Goal: Communication & Community: Connect with others

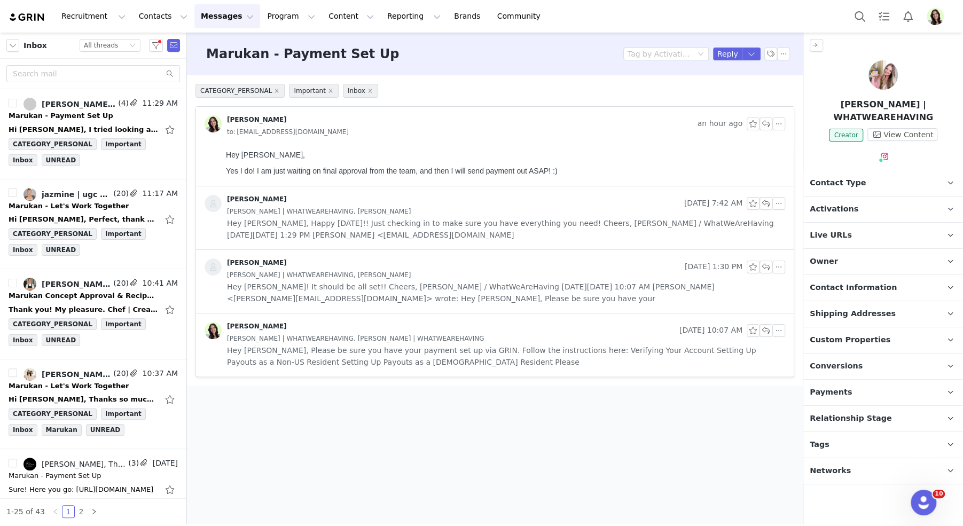
scroll to position [146, 0]
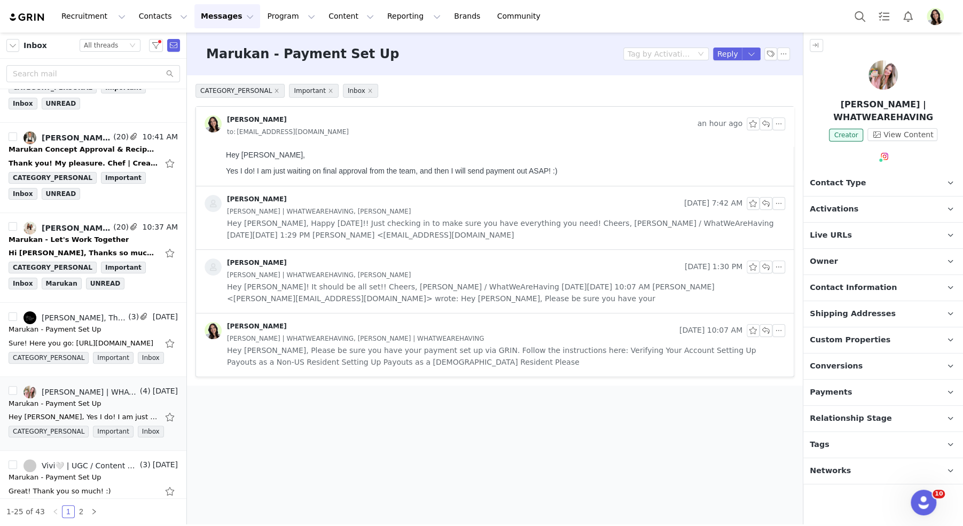
click at [935, 14] on img "Profile" at bounding box center [935, 16] width 17 height 17
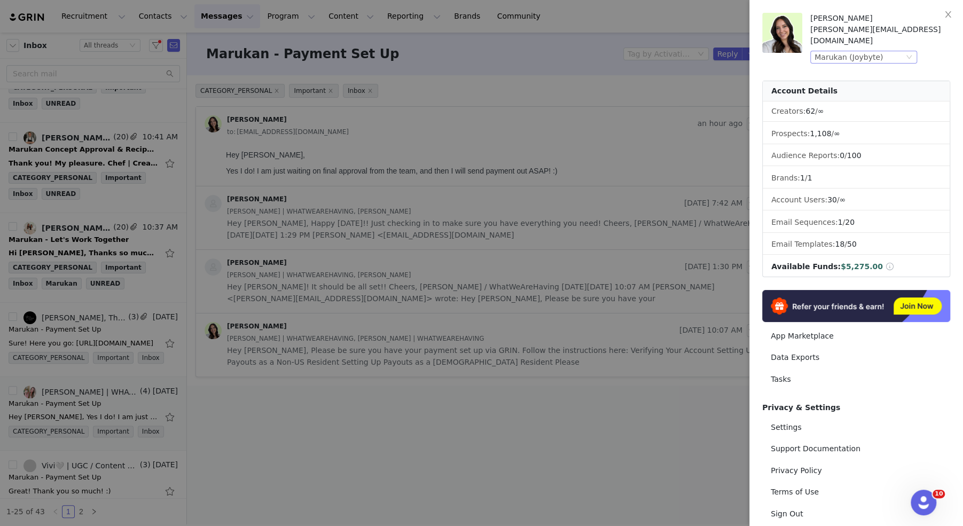
click at [853, 51] on div "Marukan (Joybyte)" at bounding box center [849, 57] width 68 height 12
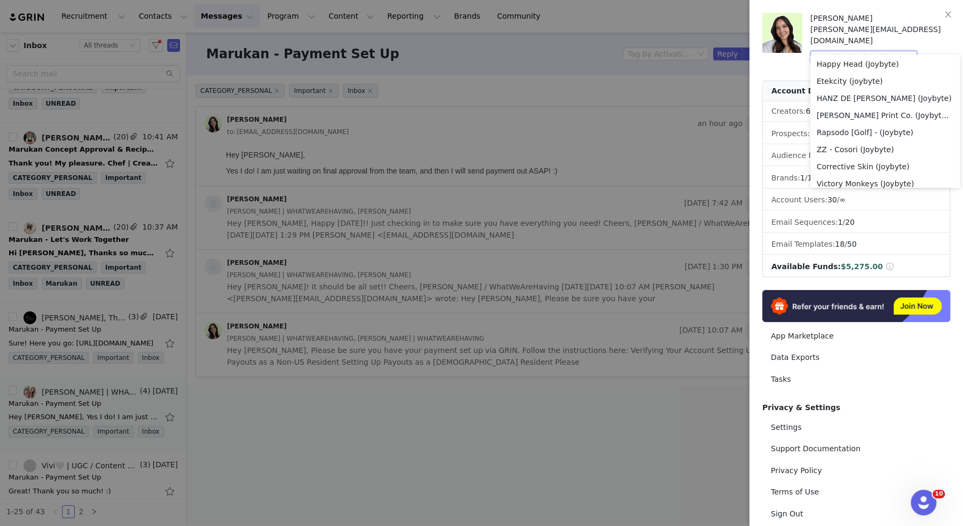
scroll to position [0, 0]
click at [855, 134] on li "Patricia Nash Designs (Joybyte)" at bounding box center [886, 133] width 150 height 17
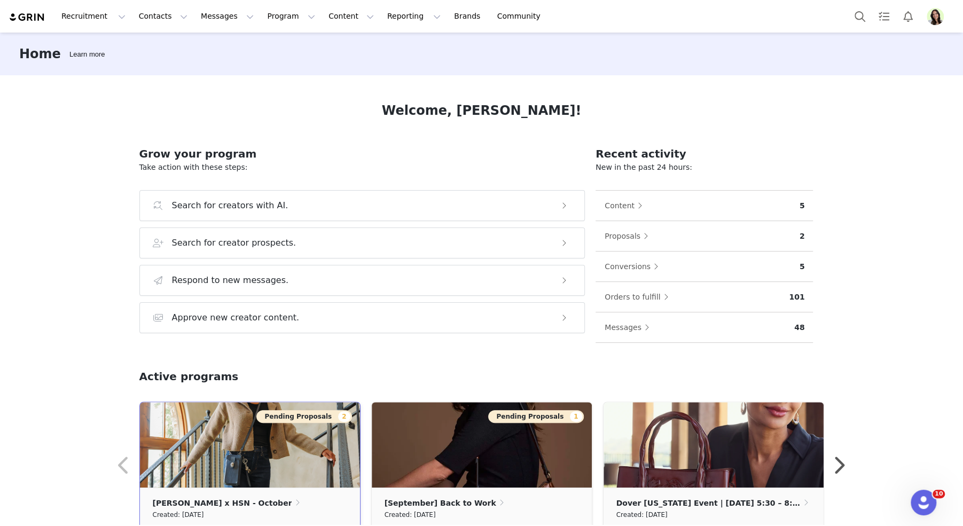
click at [283, 415] on button "Pending Proposals 2" at bounding box center [303, 416] width 95 height 13
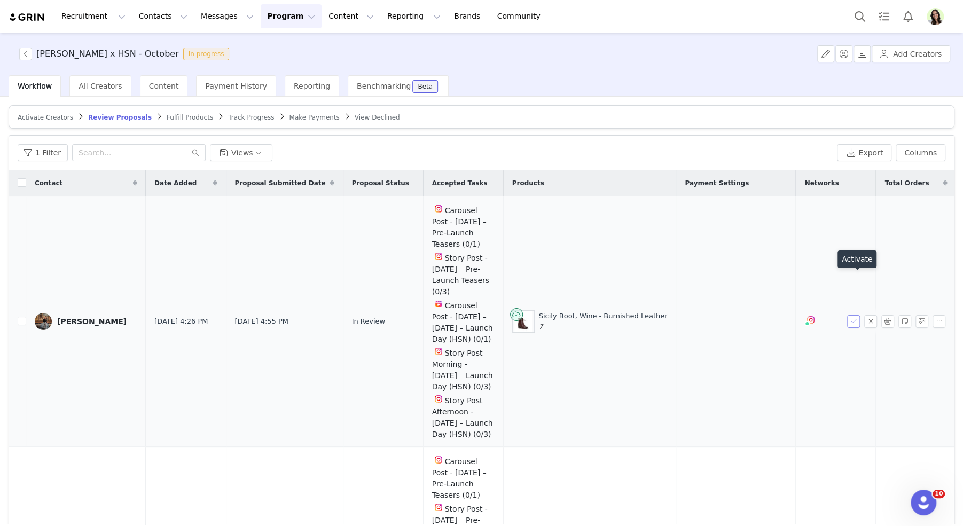
click at [854, 315] on button "button" at bounding box center [853, 321] width 13 height 13
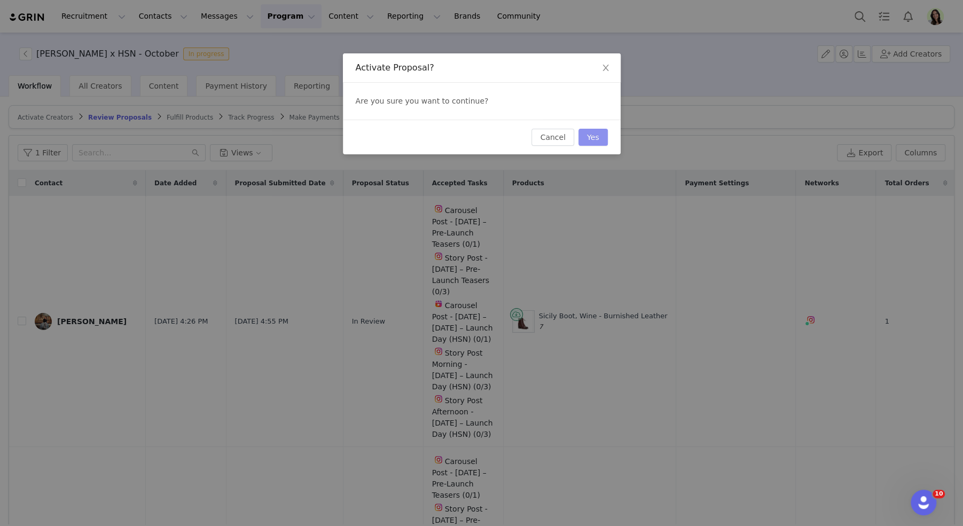
click at [600, 135] on button "Yes" at bounding box center [593, 137] width 29 height 17
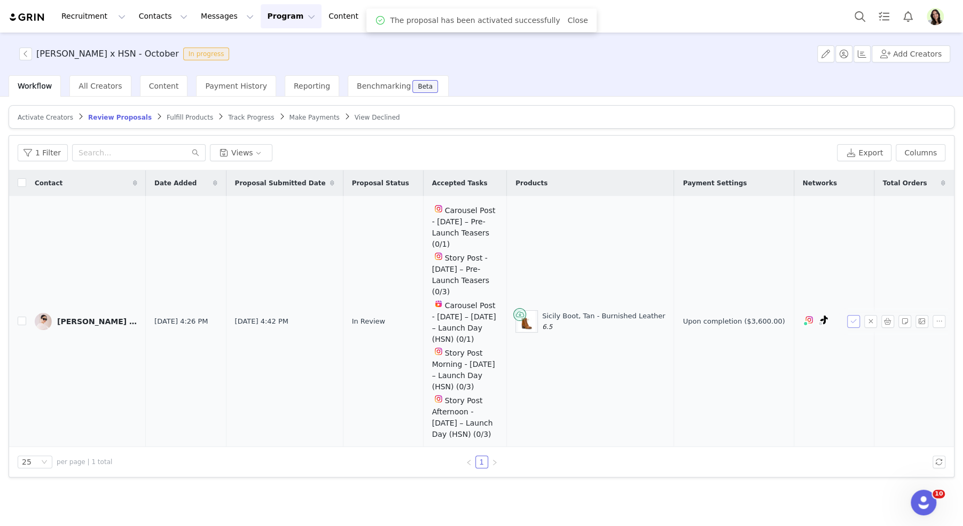
click at [855, 315] on button "button" at bounding box center [853, 321] width 13 height 13
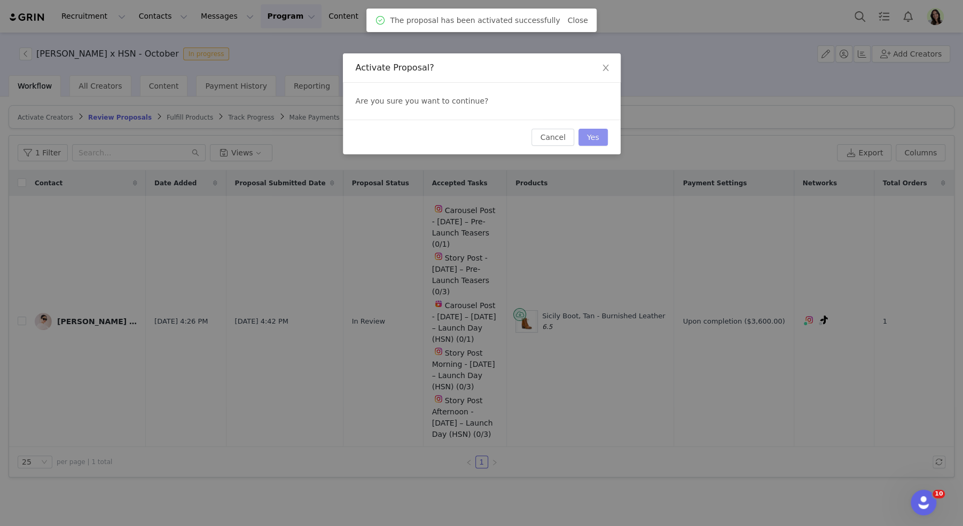
click at [590, 134] on button "Yes" at bounding box center [593, 137] width 29 height 17
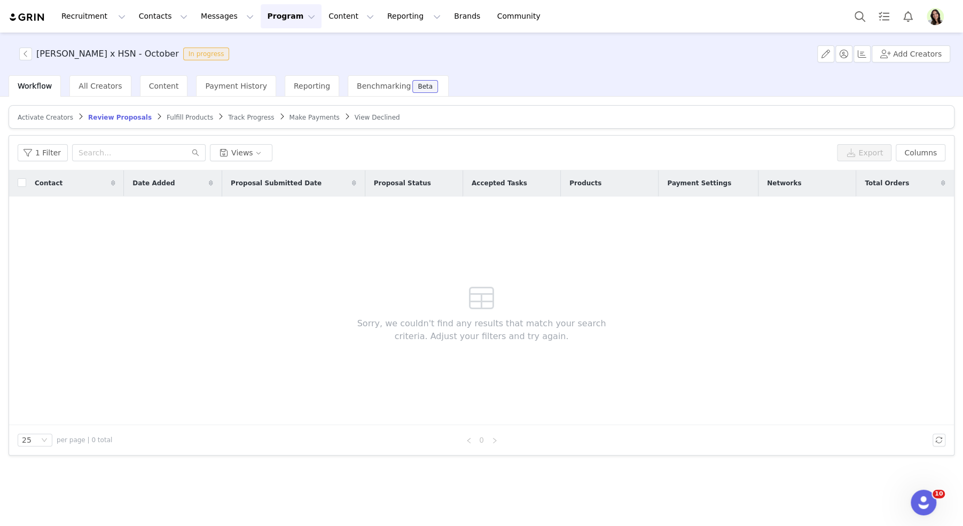
click at [228, 118] on span "Track Progress" at bounding box center [251, 117] width 46 height 7
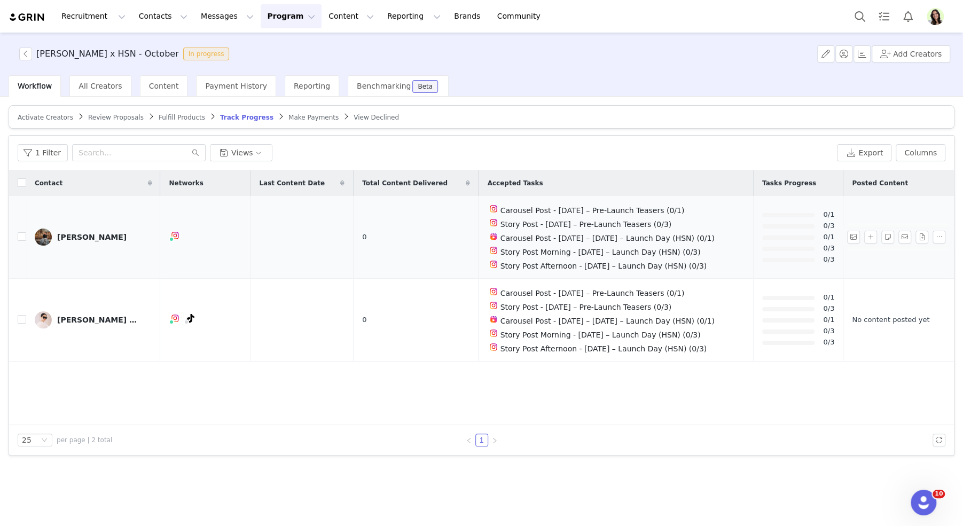
click at [76, 237] on div "[PERSON_NAME]" at bounding box center [91, 237] width 69 height 9
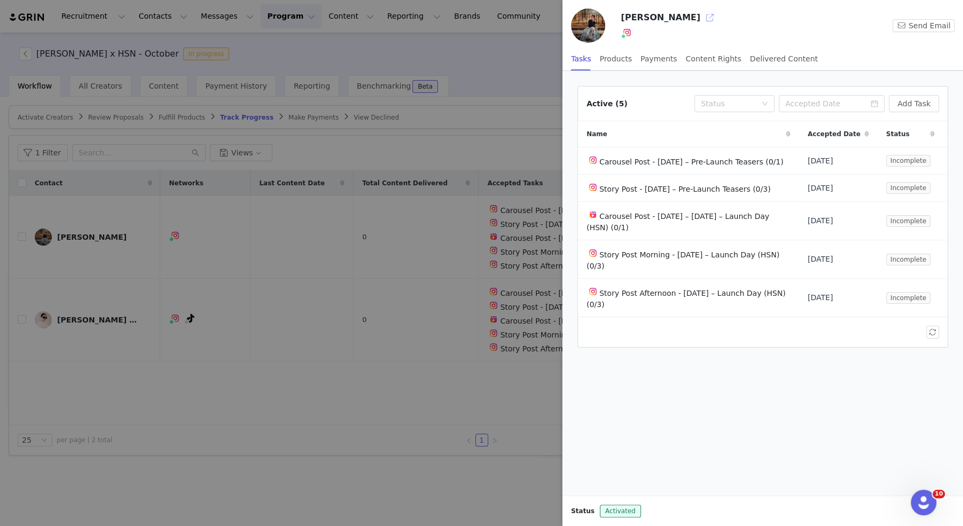
click at [702, 18] on button "button" at bounding box center [710, 17] width 17 height 17
click at [361, 338] on div at bounding box center [481, 263] width 963 height 526
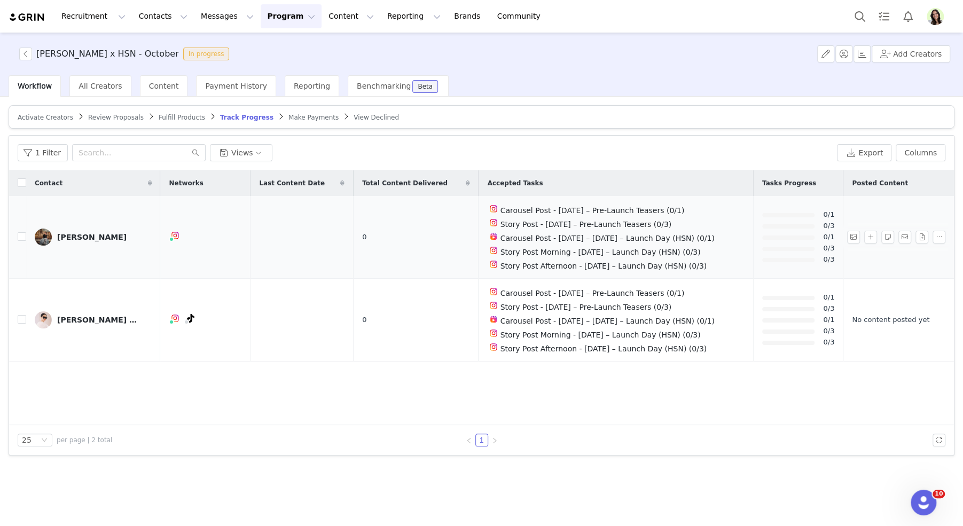
click at [58, 238] on div "[PERSON_NAME]" at bounding box center [91, 237] width 69 height 9
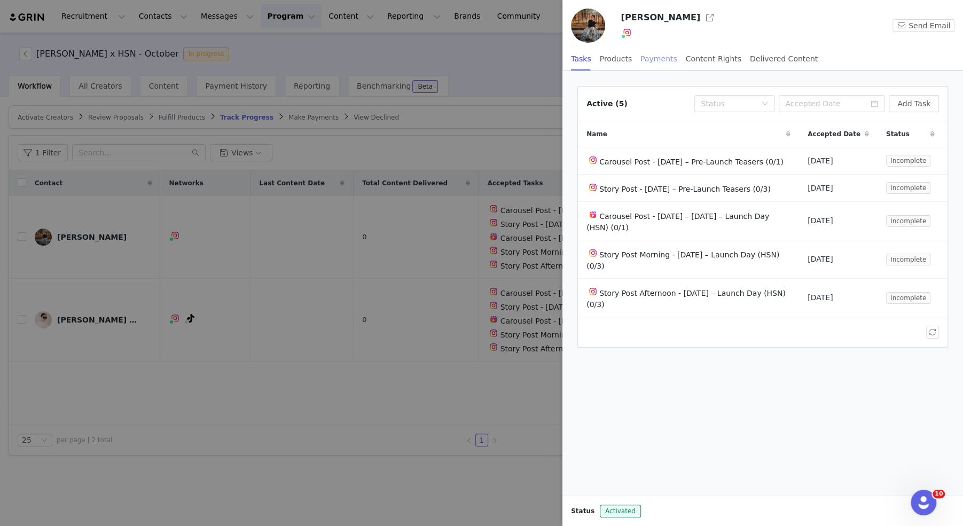
click at [653, 57] on div "Payments" at bounding box center [659, 59] width 37 height 24
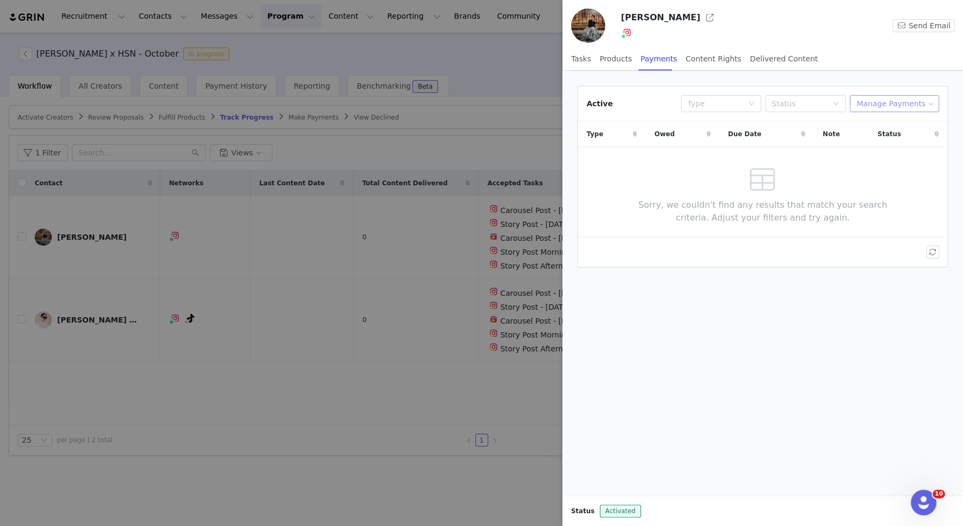
click at [903, 101] on button "Manage Payments" at bounding box center [894, 103] width 89 height 17
click at [882, 142] on span "Add Payable" at bounding box center [898, 142] width 46 height 12
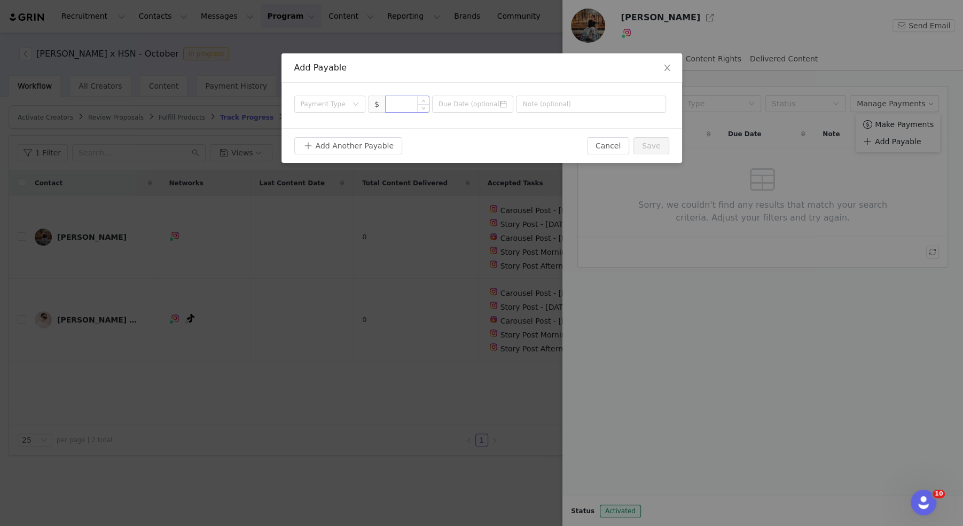
click at [414, 104] on input at bounding box center [407, 104] width 43 height 16
click at [341, 106] on div "Payment Type" at bounding box center [324, 104] width 47 height 11
type input "5,000"
click at [333, 196] on li "Contract" at bounding box center [330, 193] width 72 height 17
click at [661, 149] on button "Save" at bounding box center [651, 145] width 35 height 17
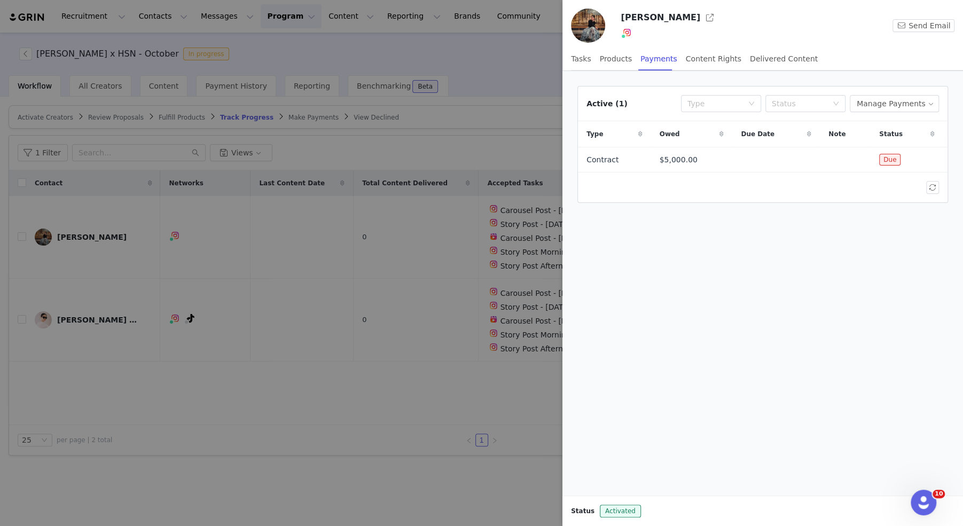
click at [346, 394] on div at bounding box center [481, 263] width 963 height 526
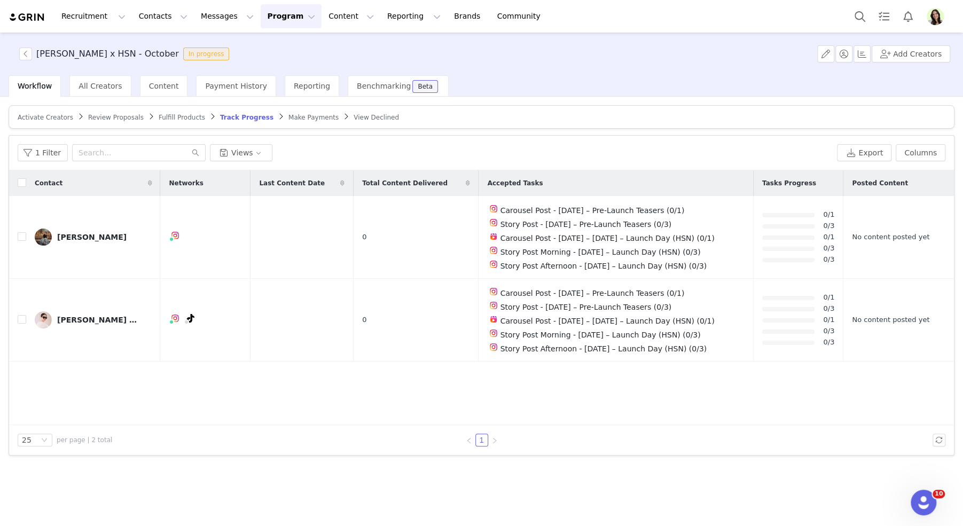
click at [181, 116] on span "Fulfill Products" at bounding box center [182, 117] width 46 height 7
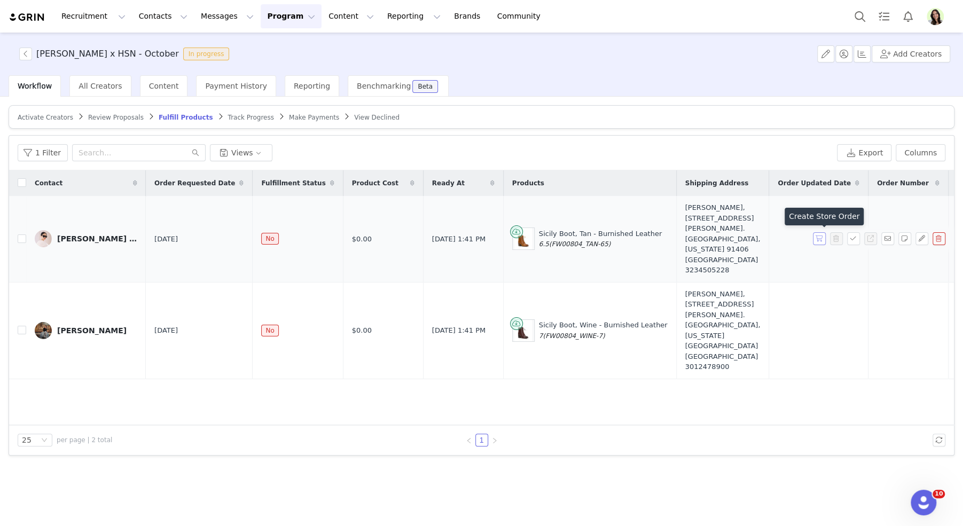
click at [821, 240] on button "button" at bounding box center [819, 238] width 13 height 13
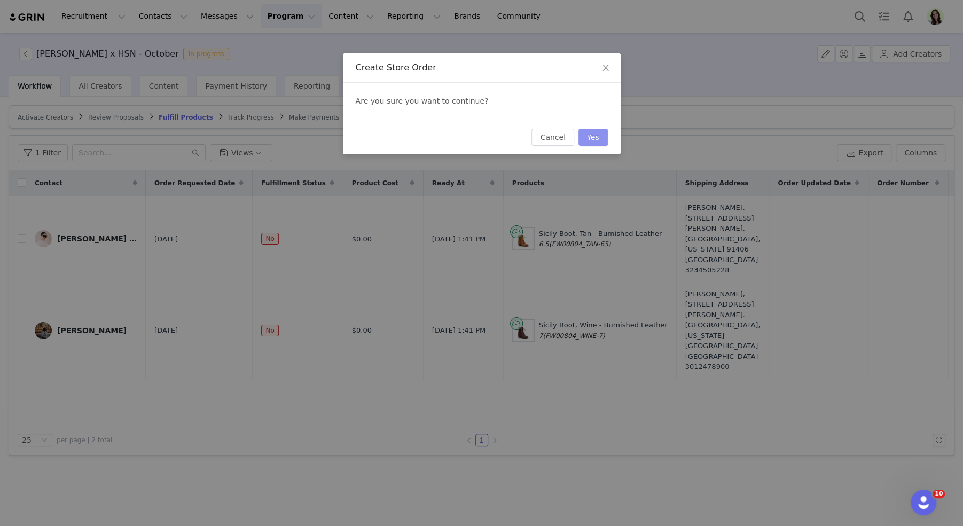
click at [591, 138] on button "Yes" at bounding box center [593, 137] width 29 height 17
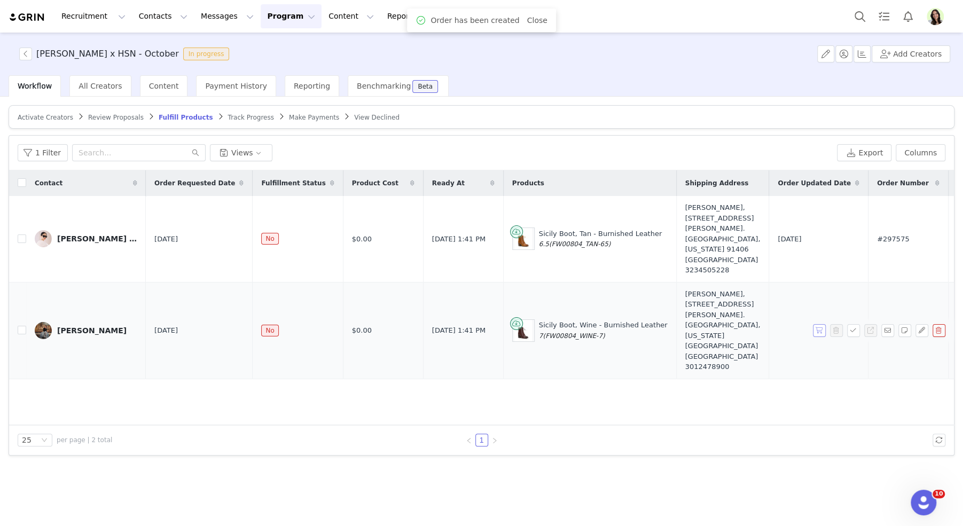
click at [819, 324] on button "button" at bounding box center [819, 330] width 13 height 13
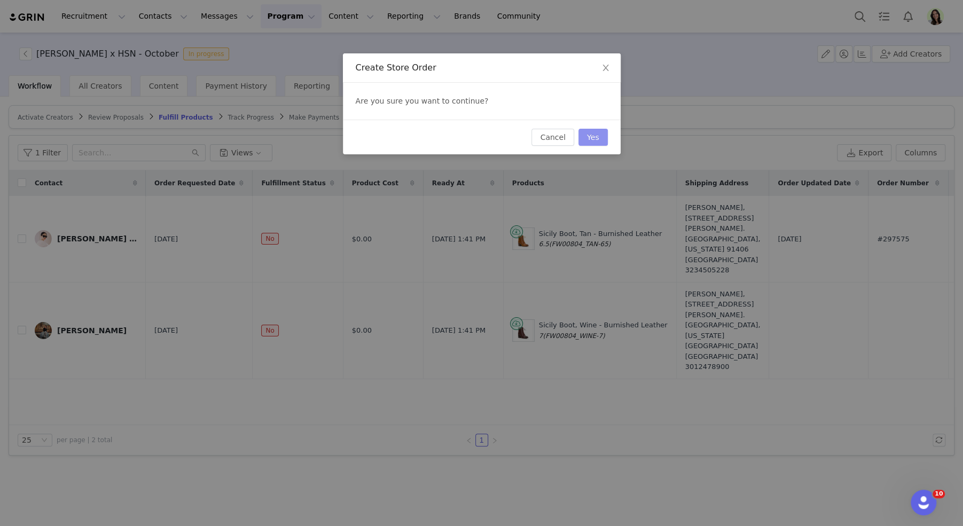
click at [595, 140] on button "Yes" at bounding box center [593, 137] width 29 height 17
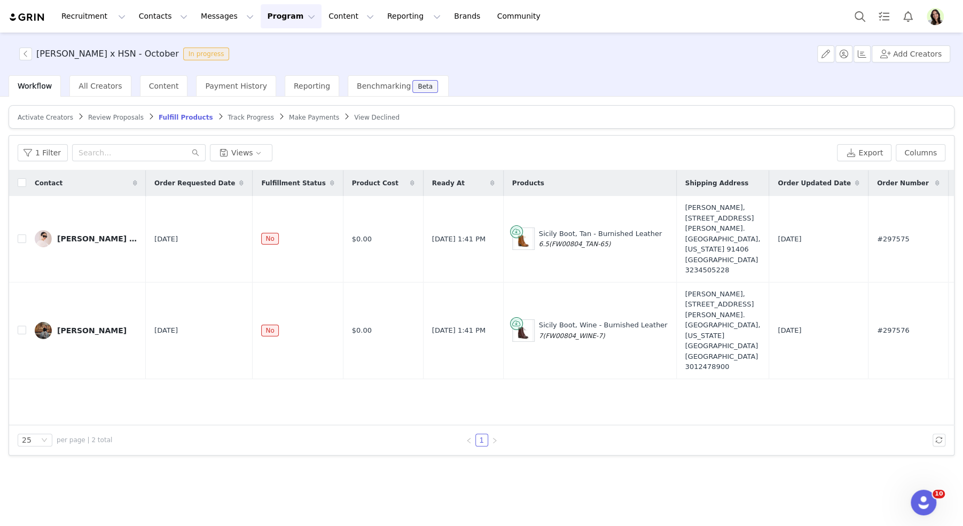
click at [56, 116] on span "Activate Creators" at bounding box center [46, 117] width 56 height 7
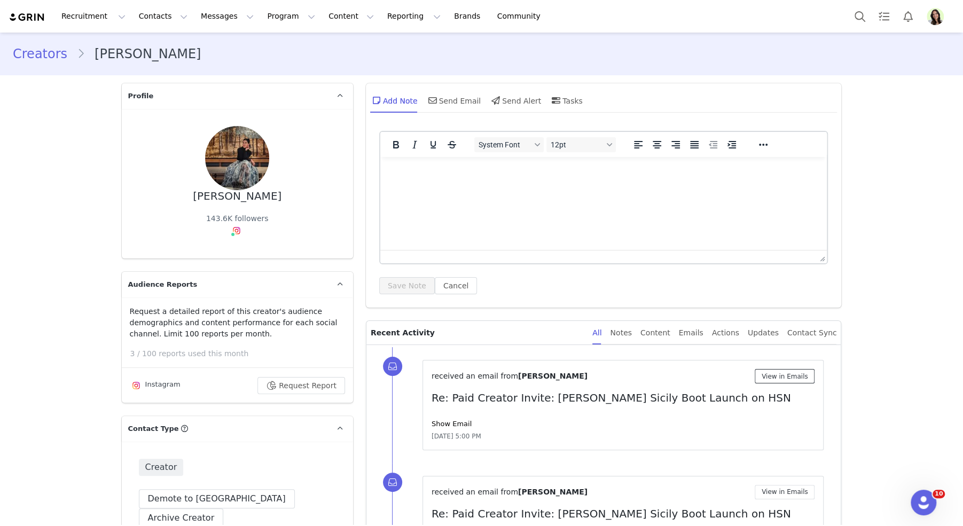
click at [777, 376] on button "View in Emails" at bounding box center [785, 376] width 60 height 14
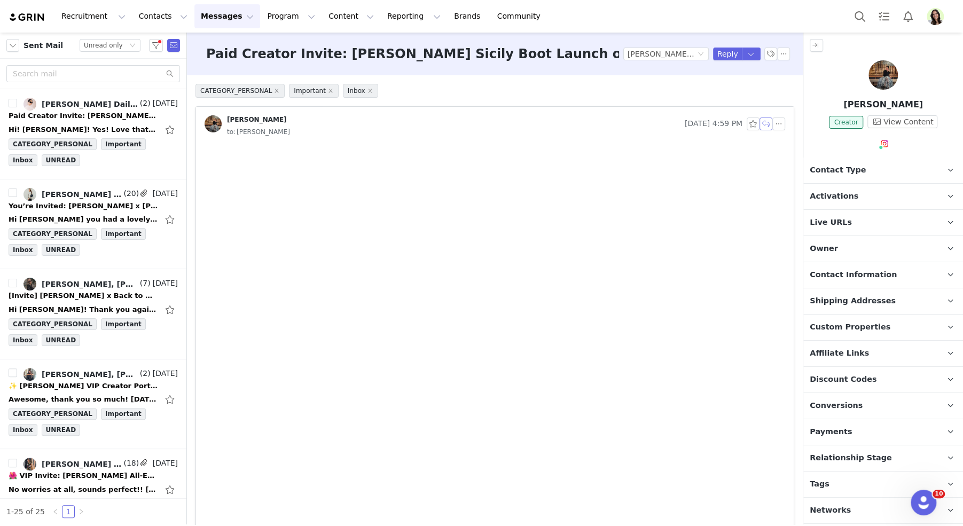
click at [768, 126] on button "button" at bounding box center [766, 124] width 13 height 13
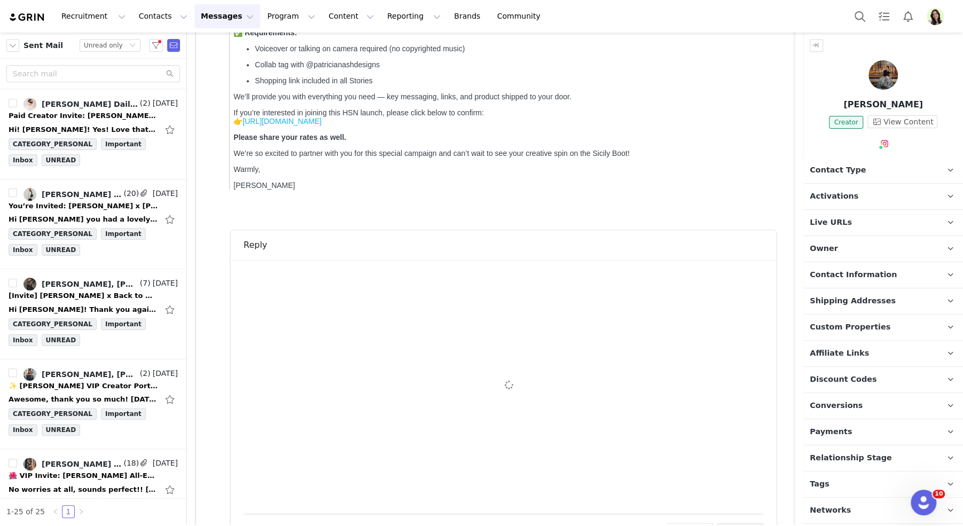
click at [306, 299] on div "To: Isabella Thorp (it@confessionsofasuperager.com) Cc Cc: Attach a file Sendin…" at bounding box center [504, 387] width 520 height 228
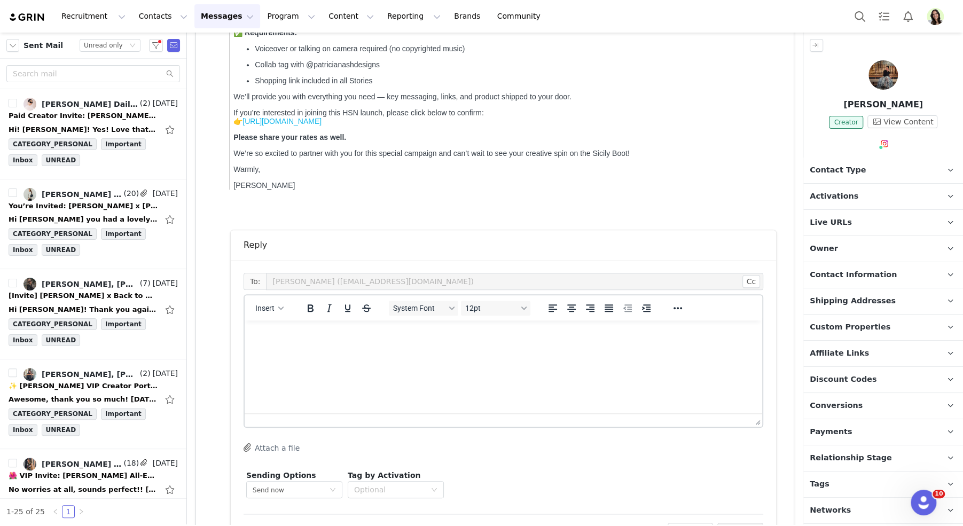
click at [294, 349] on html at bounding box center [504, 335] width 518 height 29
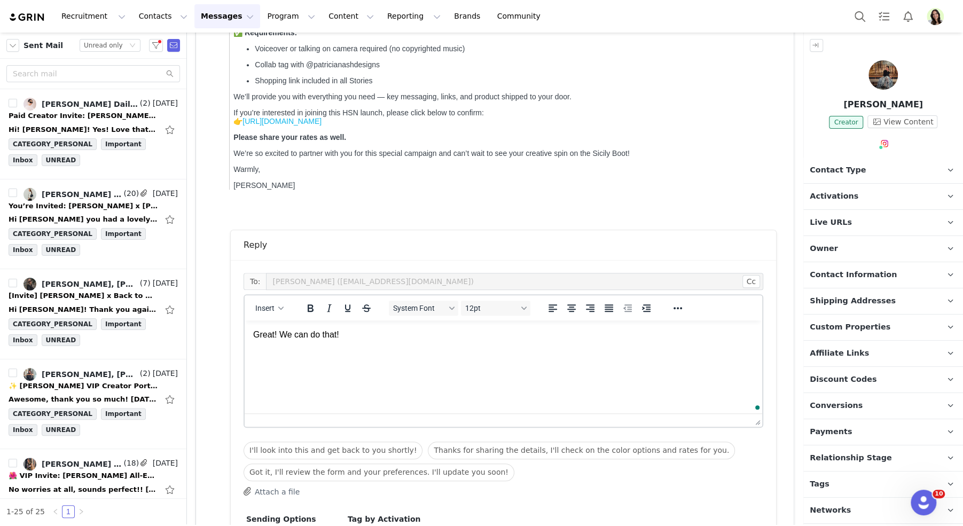
scroll to position [755, 0]
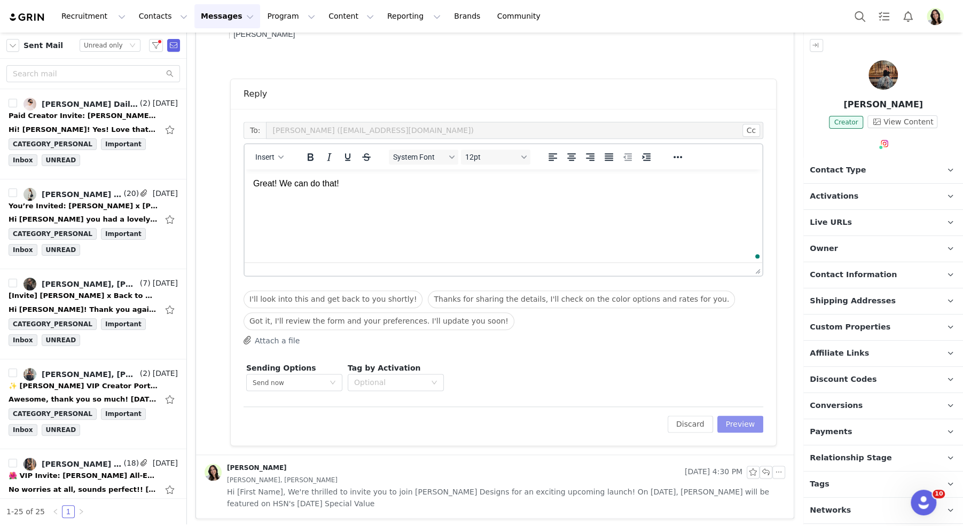
click at [727, 428] on button "Preview" at bounding box center [741, 424] width 46 height 17
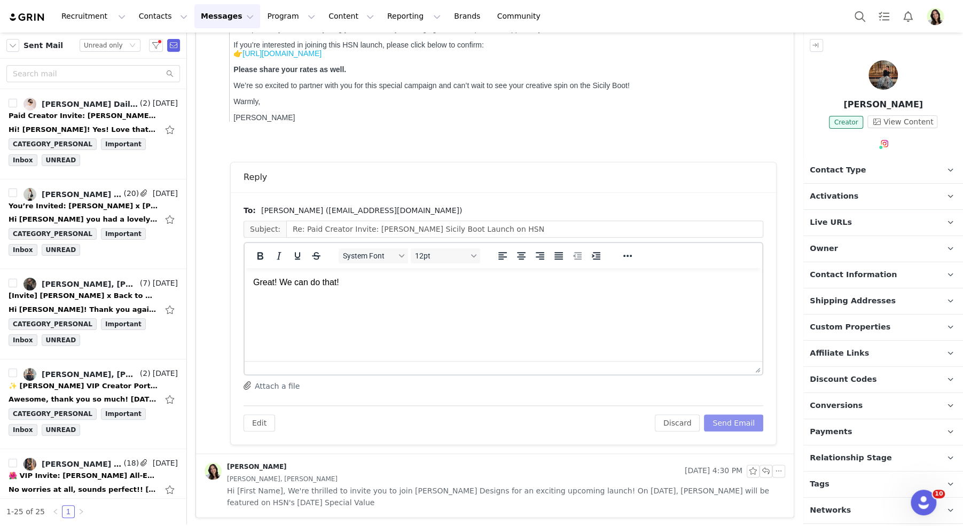
scroll to position [0, 0]
click at [727, 424] on button "Send Email" at bounding box center [733, 423] width 59 height 17
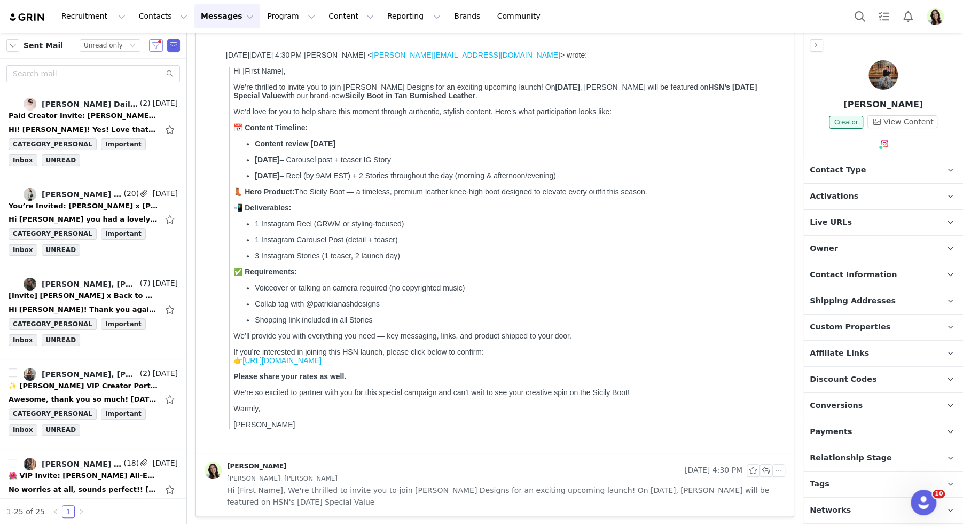
click at [157, 48] on button "button" at bounding box center [156, 45] width 14 height 13
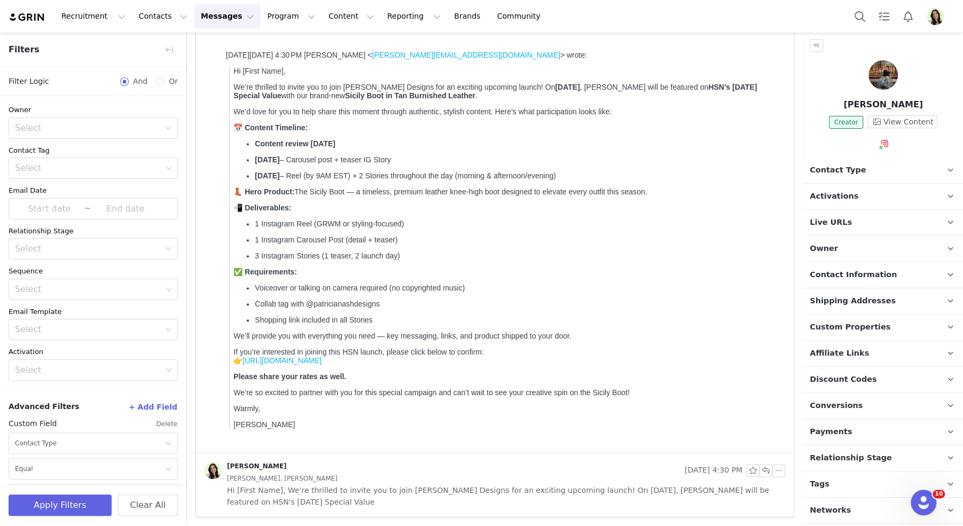
scroll to position [27, 0]
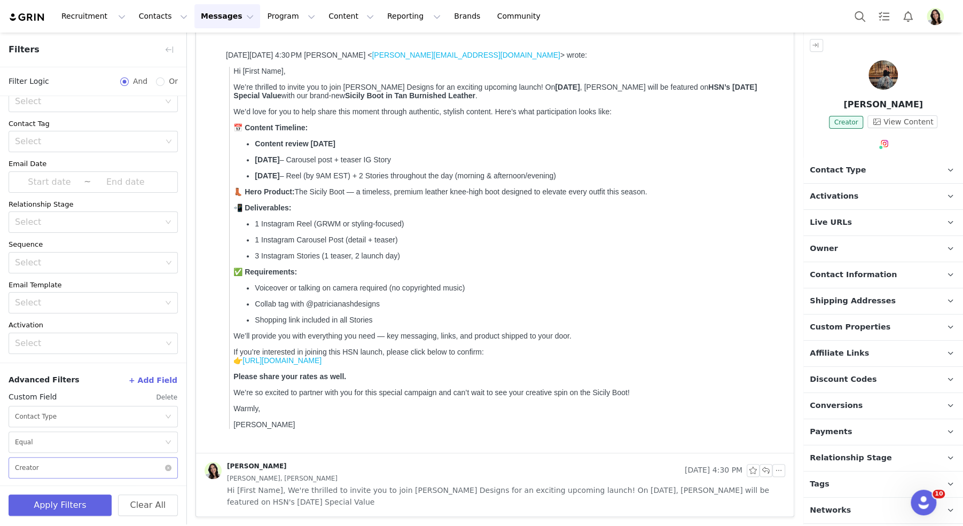
click at [51, 476] on div "Select Creator" at bounding box center [90, 468] width 150 height 20
click at [36, 426] on li "Prospect" at bounding box center [93, 426] width 169 height 17
click at [50, 504] on button "Apply Filters" at bounding box center [60, 505] width 103 height 21
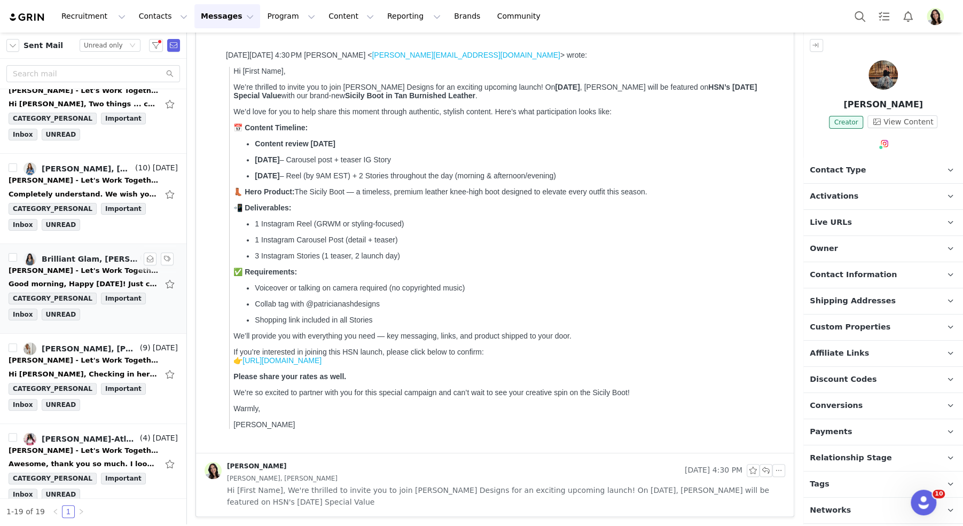
scroll to position [0, 0]
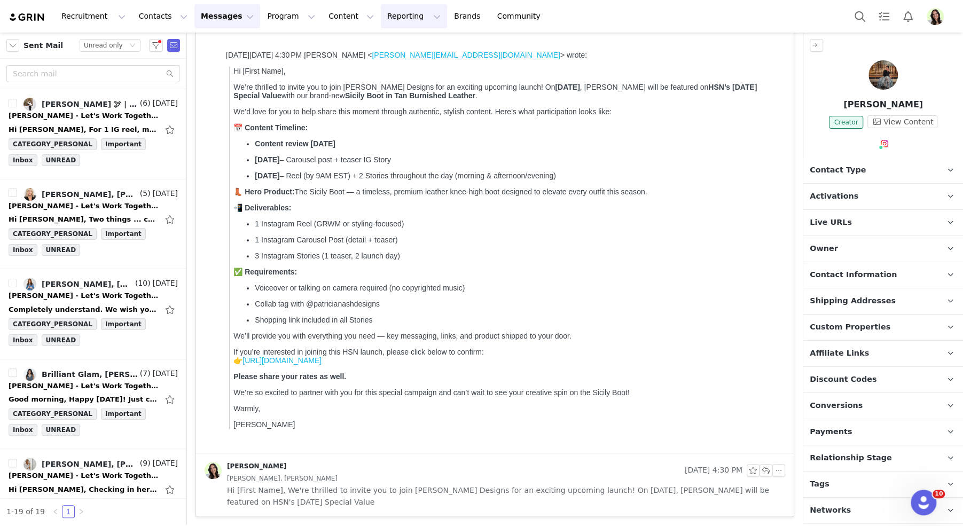
click at [381, 13] on button "Reporting Reporting" at bounding box center [414, 16] width 66 height 24
click at [322, 18] on button "Content Content" at bounding box center [351, 16] width 58 height 24
click at [332, 48] on p "Creator Content" at bounding box center [339, 47] width 60 height 11
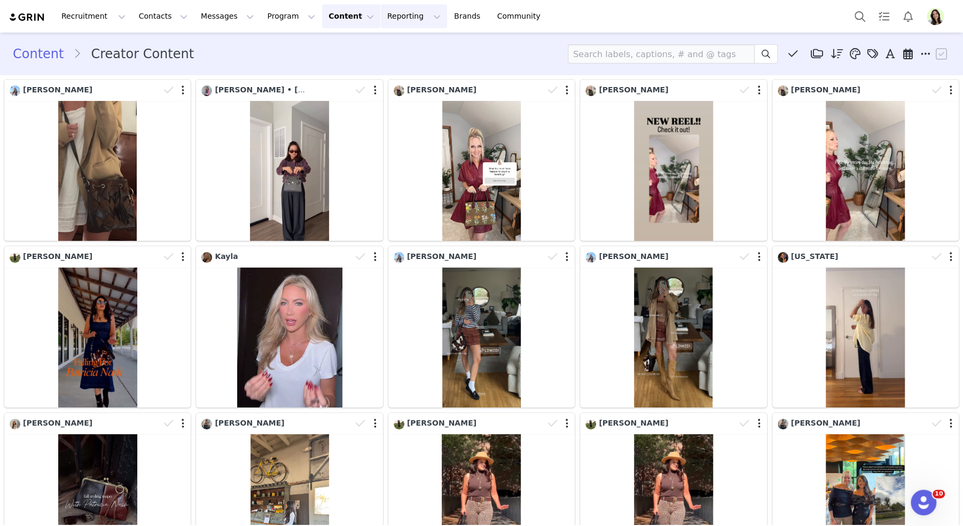
click at [388, 19] on button "Reporting Reporting" at bounding box center [414, 16] width 66 height 24
click at [385, 77] on div "Dashboard Report Builder" at bounding box center [396, 57] width 85 height 49
click at [378, 68] on p "Report Builder" at bounding box center [389, 66] width 53 height 11
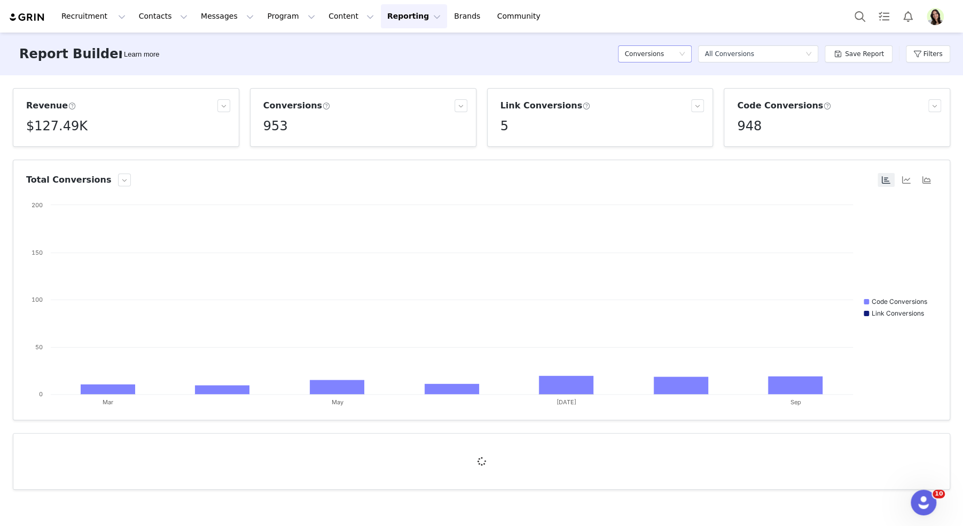
click at [679, 46] on div "Conversions" at bounding box center [652, 54] width 54 height 16
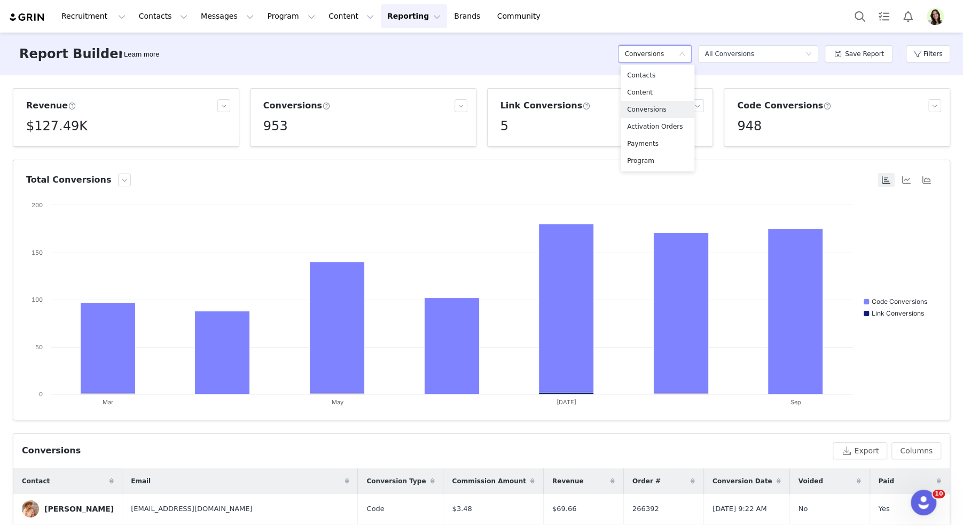
click at [679, 50] on div "Conversions" at bounding box center [652, 54] width 54 height 16
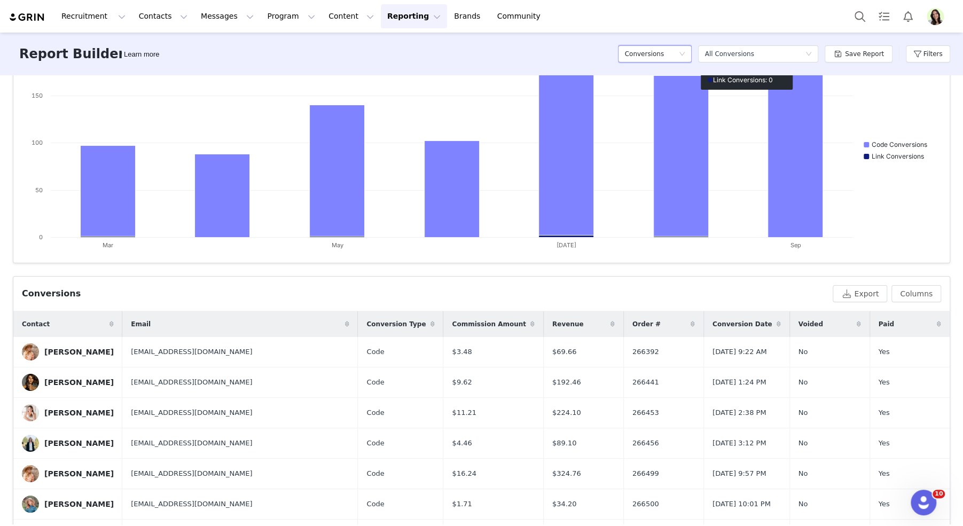
scroll to position [154, 0]
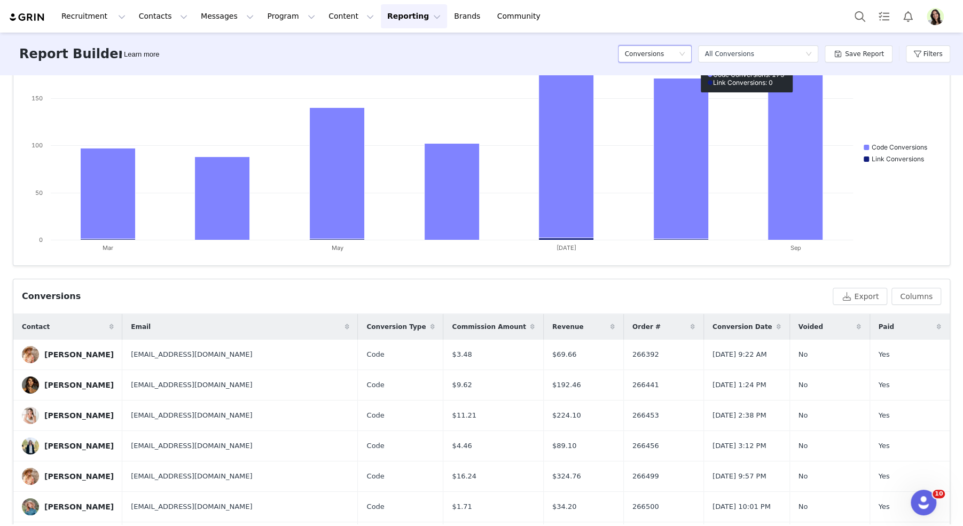
drag, startPoint x: 680, startPoint y: 54, endPoint x: 680, endPoint y: 60, distance: 5.9
click at [679, 54] on div "Conversions" at bounding box center [652, 54] width 54 height 16
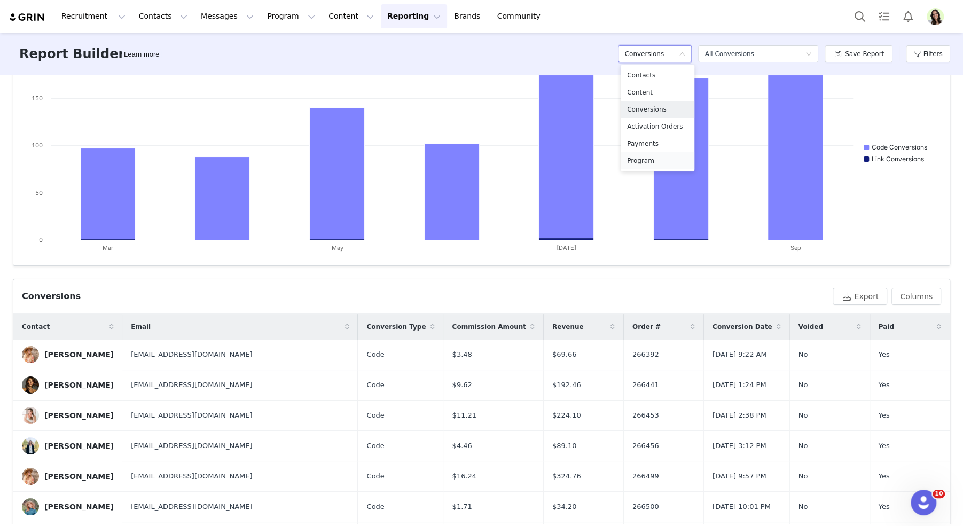
click at [652, 160] on h5 "Program" at bounding box center [657, 161] width 61 height 12
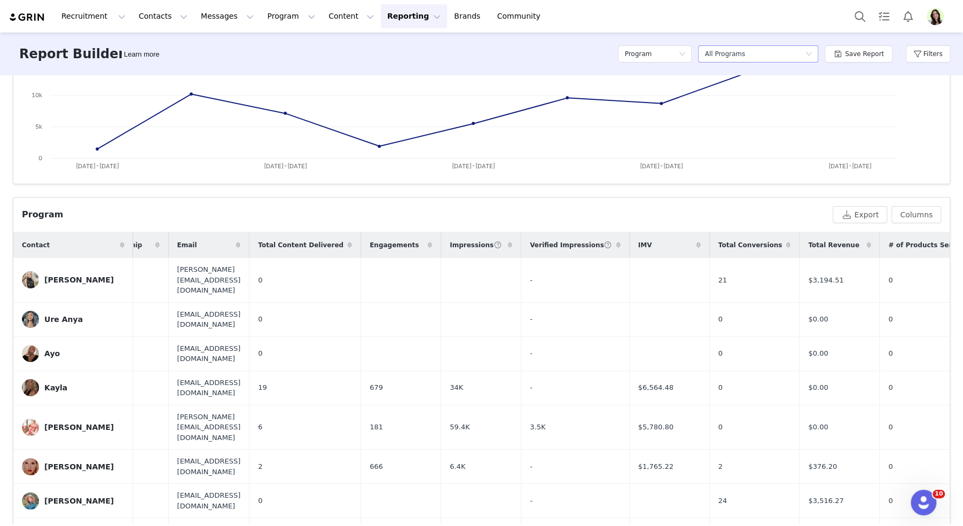
scroll to position [0, 177]
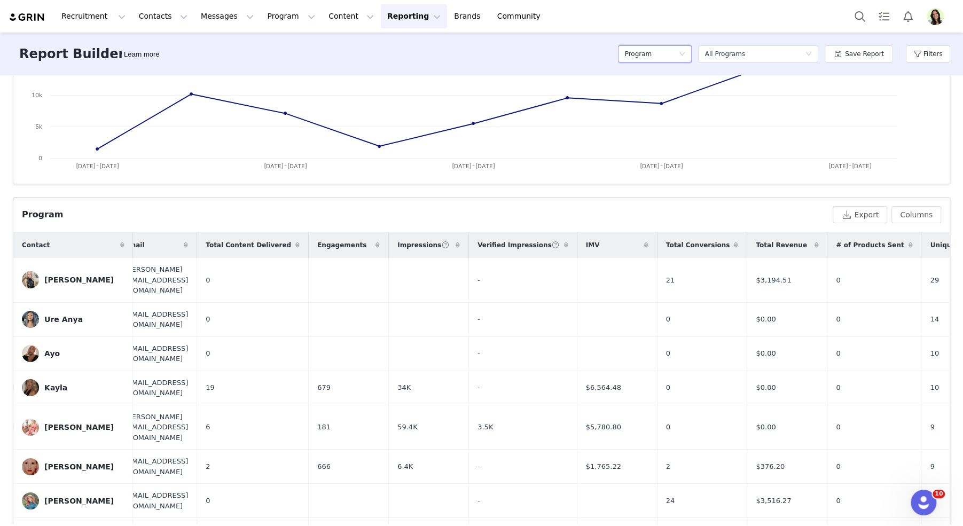
click at [730, 245] on span "Total Conversions" at bounding box center [698, 245] width 64 height 10
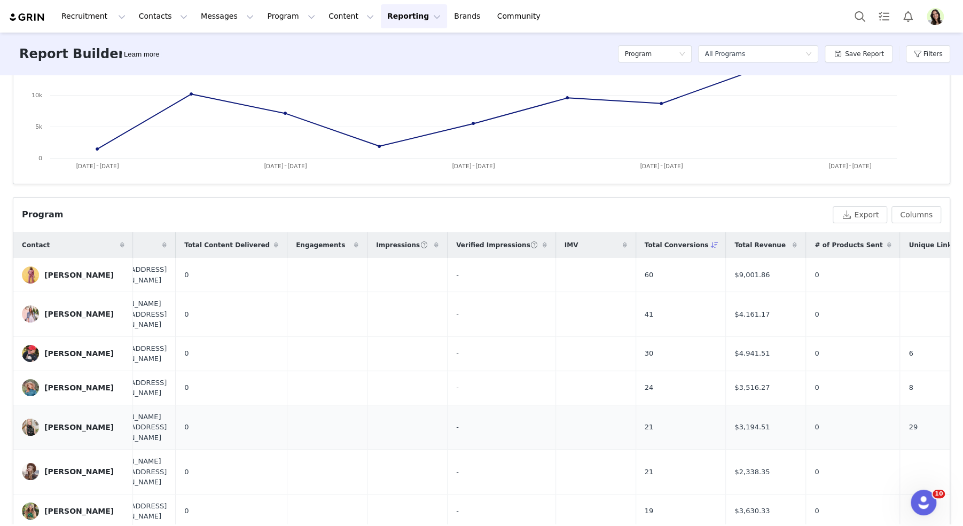
scroll to position [0, 249]
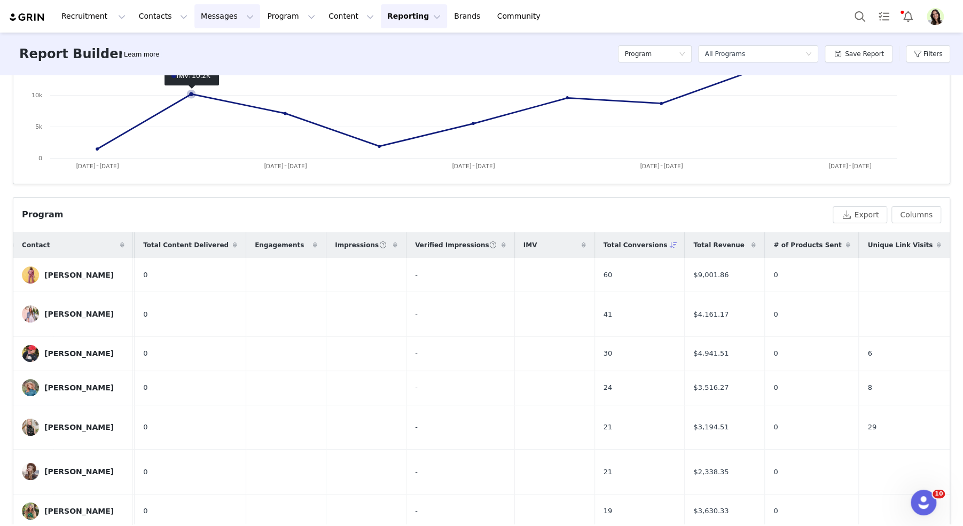
click at [204, 16] on button "Messages Messages" at bounding box center [227, 16] width 66 height 24
click at [213, 72] on div "Inbox" at bounding box center [225, 66] width 72 height 11
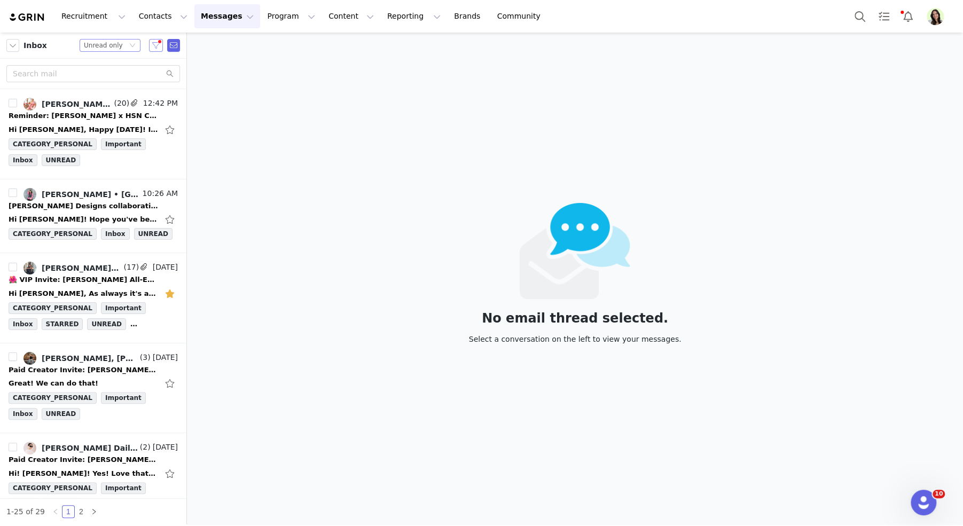
click at [155, 48] on button "button" at bounding box center [156, 45] width 14 height 13
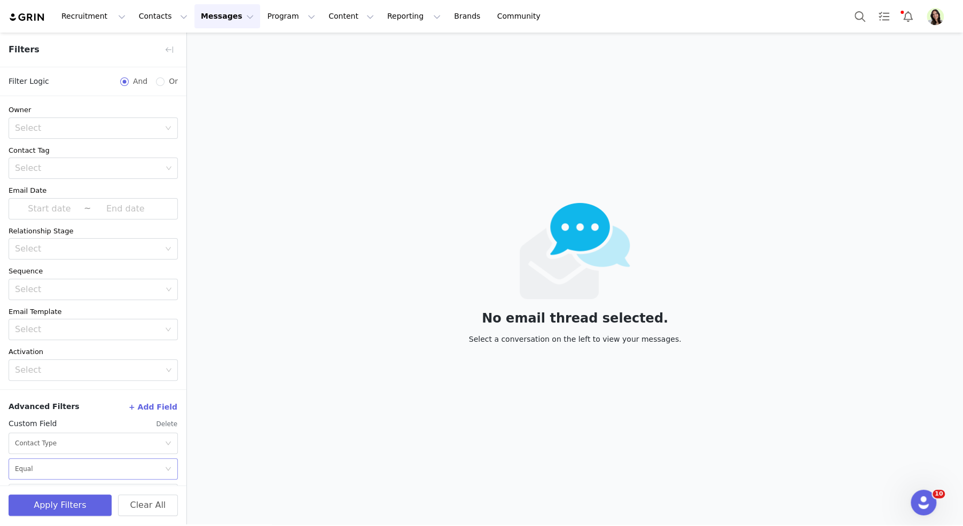
scroll to position [27, 0]
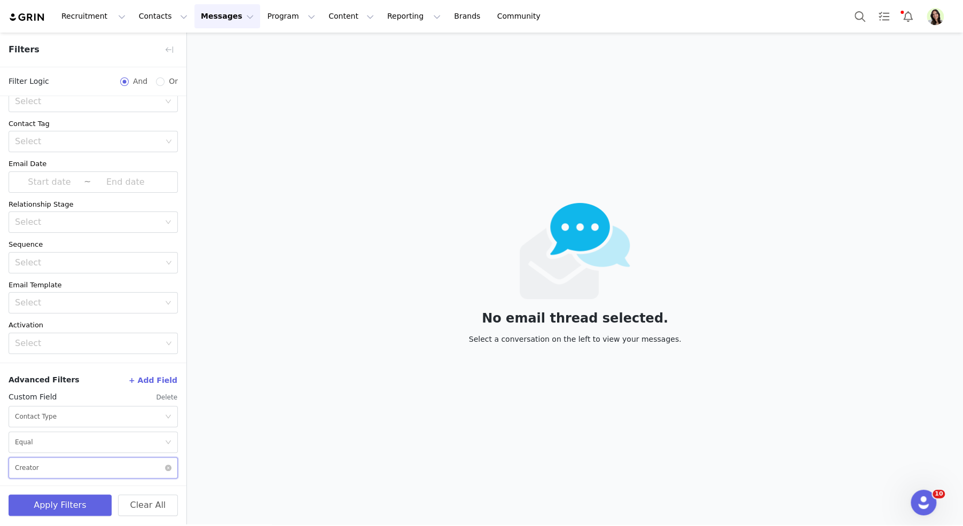
click at [56, 465] on div "Select Creator" at bounding box center [90, 468] width 150 height 20
click at [54, 426] on li "Prospect" at bounding box center [93, 426] width 169 height 17
click at [64, 501] on button "Apply Filters" at bounding box center [60, 505] width 103 height 21
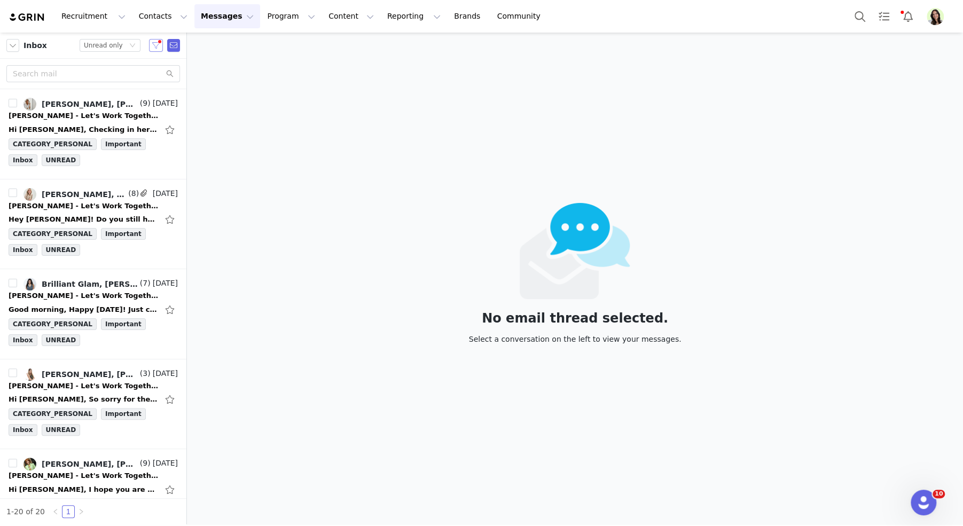
click at [154, 46] on button "button" at bounding box center [156, 45] width 14 height 13
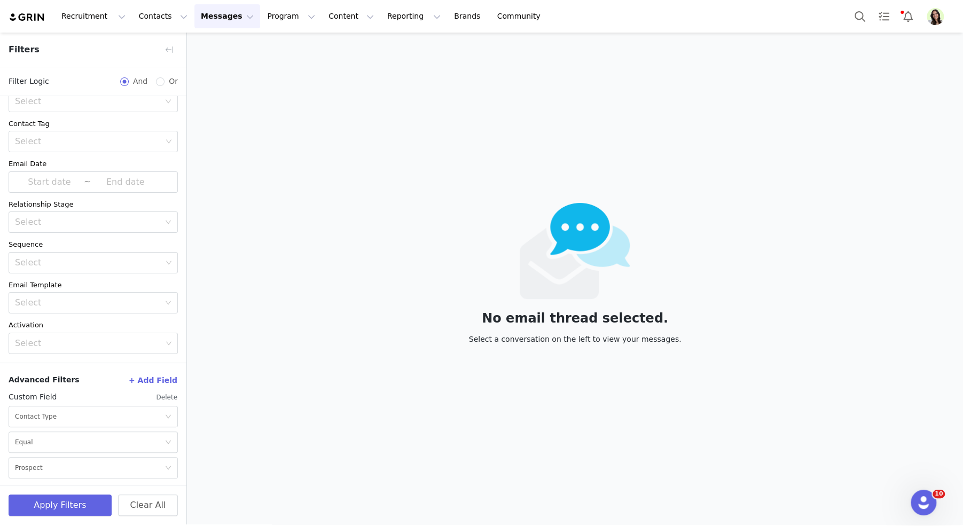
scroll to position [0, 0]
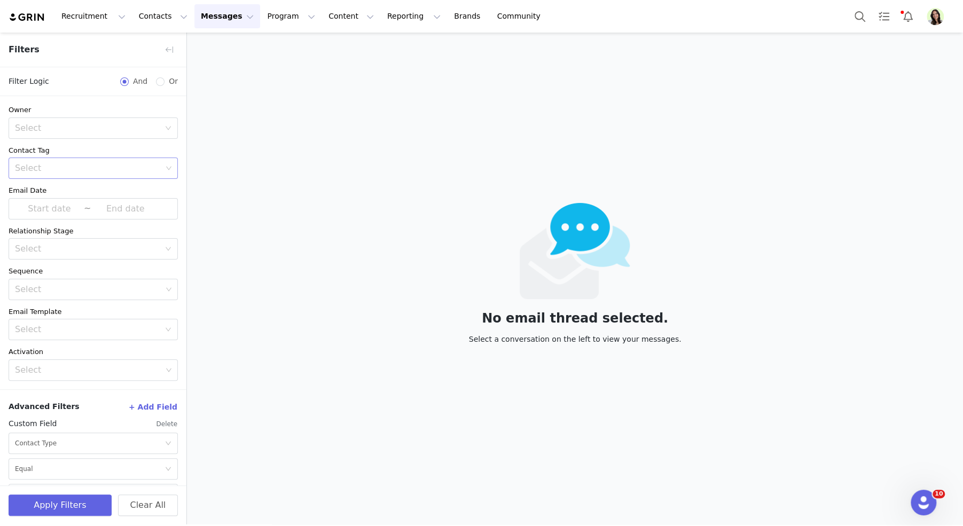
click at [41, 164] on div "Select" at bounding box center [88, 168] width 147 height 11
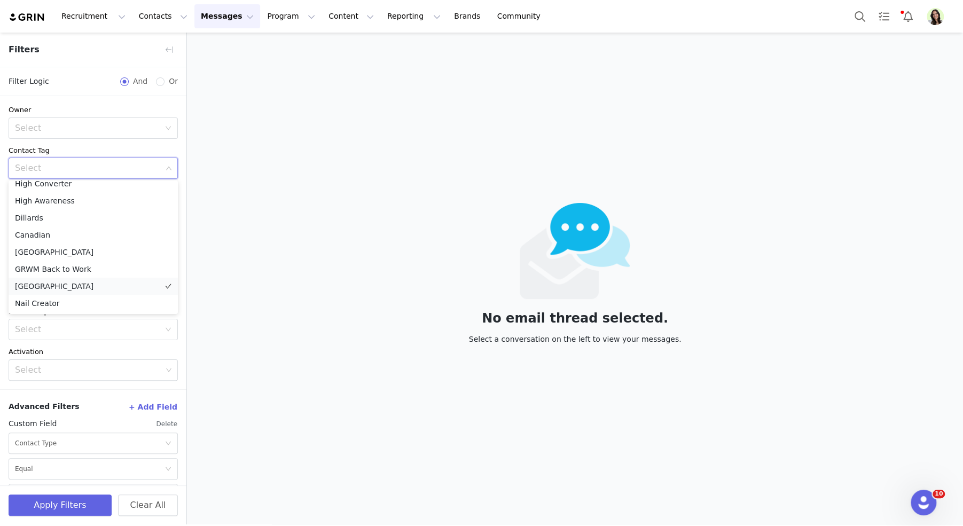
click at [38, 284] on li "Dallas" at bounding box center [93, 286] width 169 height 17
click at [69, 508] on button "Apply Filters" at bounding box center [60, 505] width 103 height 21
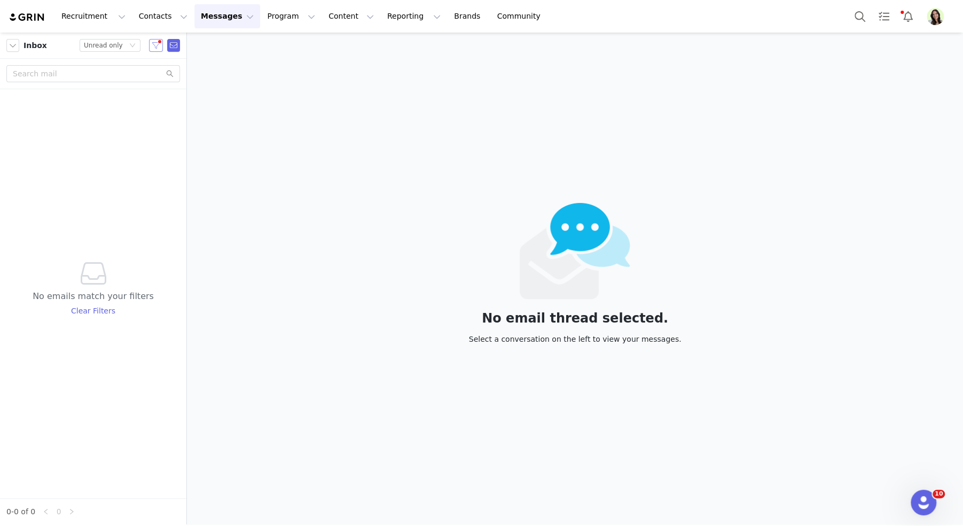
click at [158, 46] on button "button" at bounding box center [156, 45] width 14 height 13
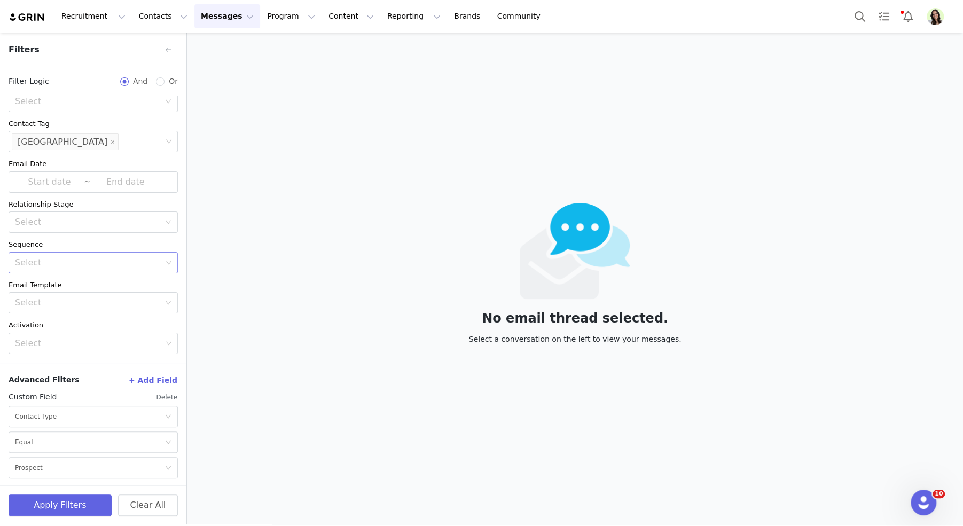
scroll to position [0, 0]
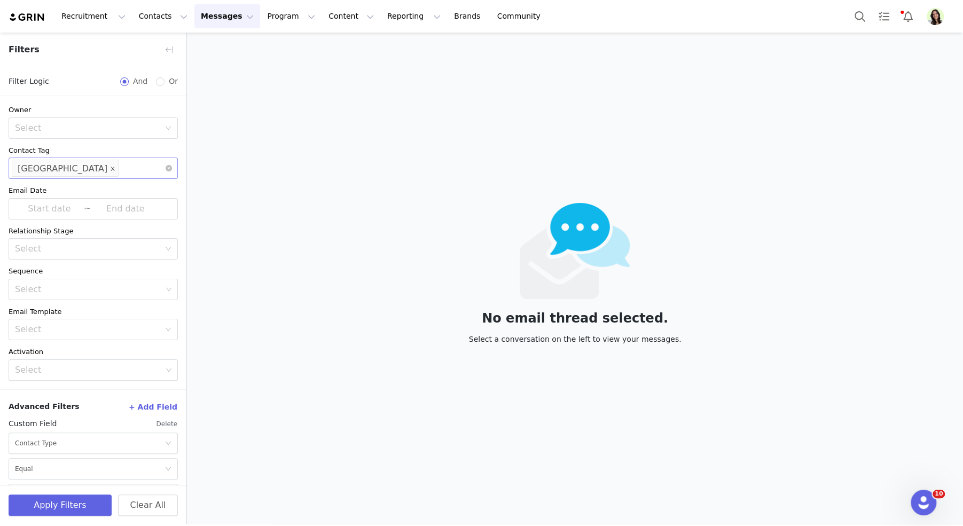
click at [111, 167] on icon "icon: close" at bounding box center [113, 169] width 4 height 4
click at [177, 46] on button "button" at bounding box center [169, 49] width 17 height 17
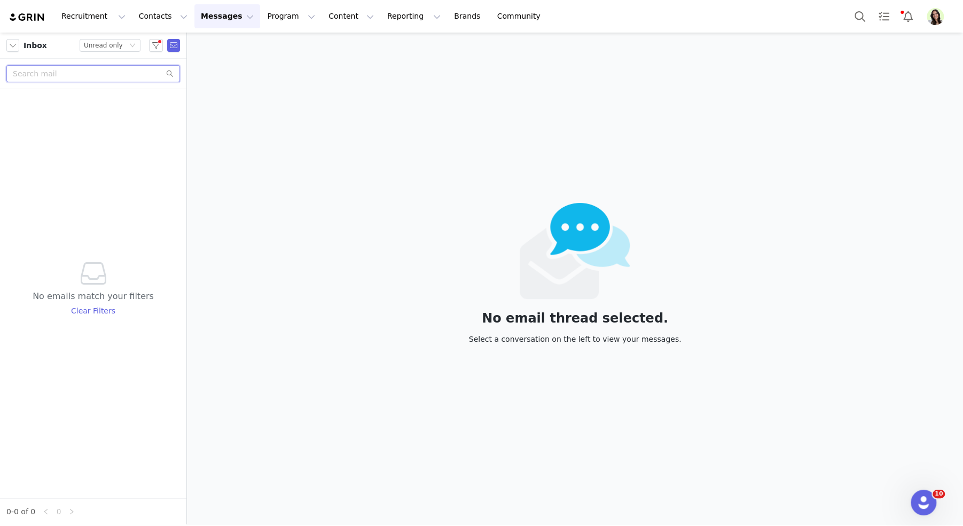
click at [67, 77] on input "text" at bounding box center [93, 73] width 174 height 17
click at [119, 47] on div "Unread only" at bounding box center [103, 46] width 39 height 12
click at [114, 60] on li "All threads" at bounding box center [110, 64] width 61 height 17
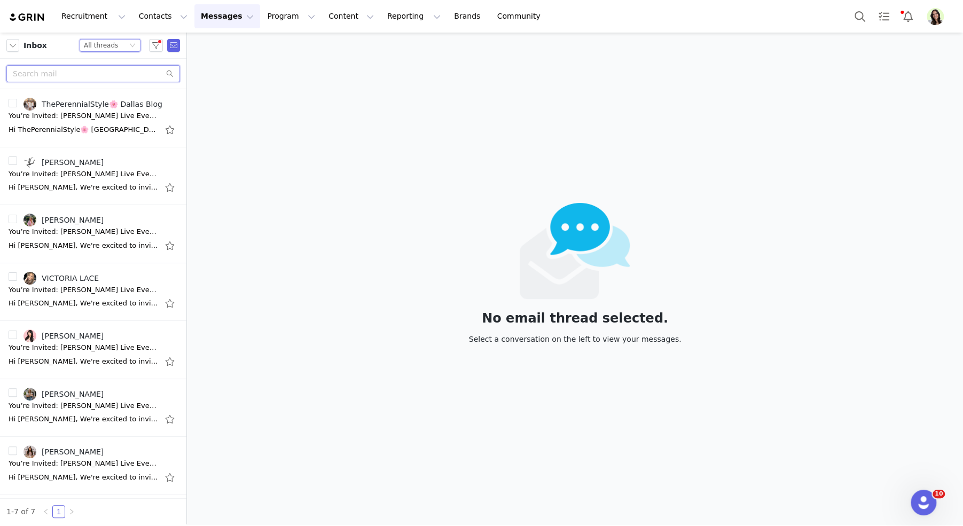
click at [54, 75] on input "text" at bounding box center [93, 73] width 174 height 17
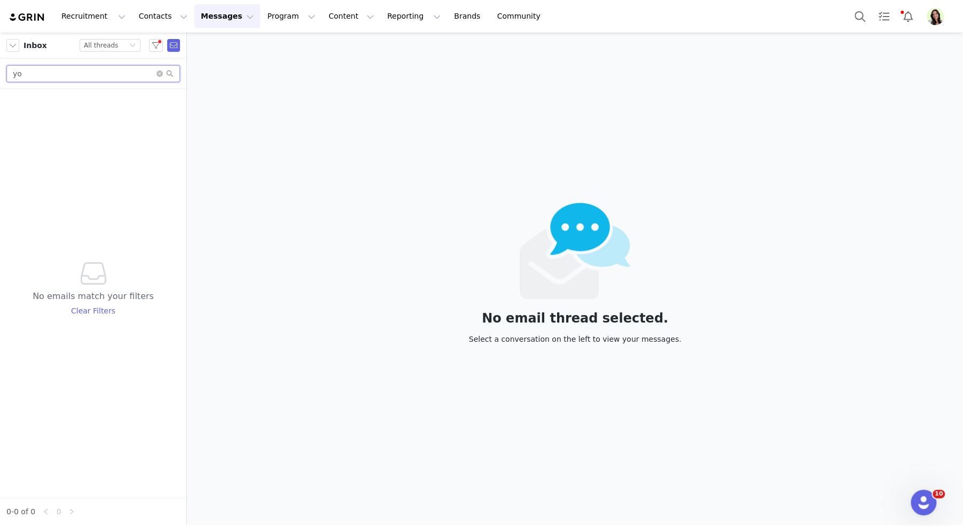
type input "y"
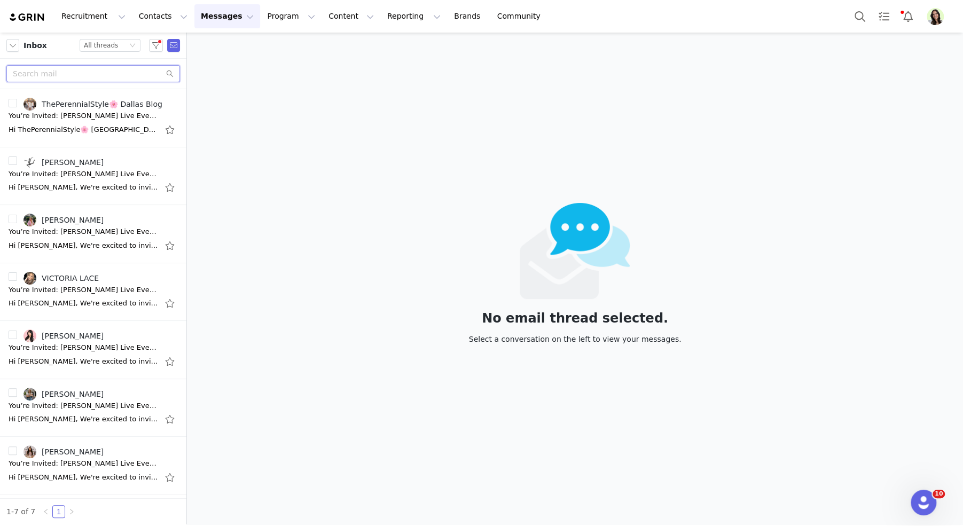
click at [71, 72] on input "text" at bounding box center [93, 73] width 174 height 17
type input "live"
click at [94, 129] on div "Hi ThePerennialStyle🌸 Dallas, We're excited to invite you to partner with Patri…" at bounding box center [84, 129] width 150 height 11
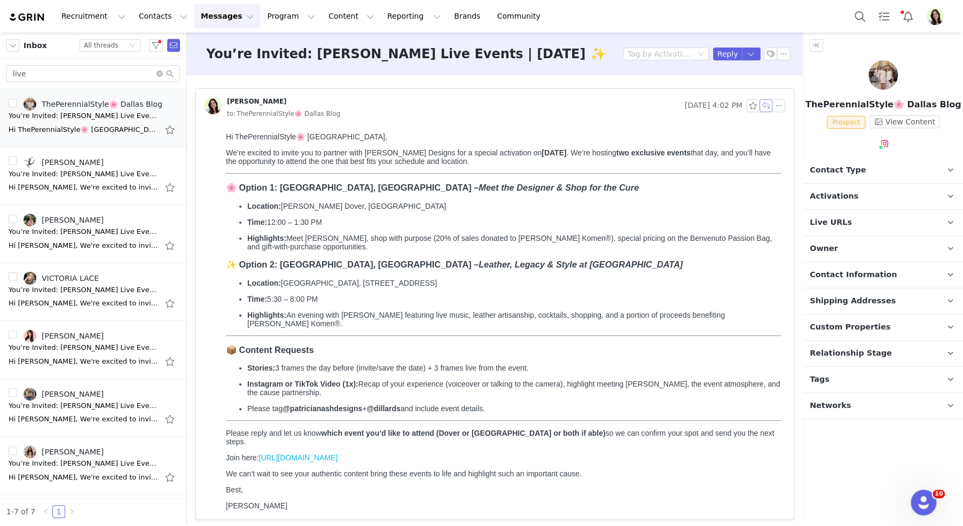
click at [766, 106] on button "button" at bounding box center [766, 105] width 13 height 13
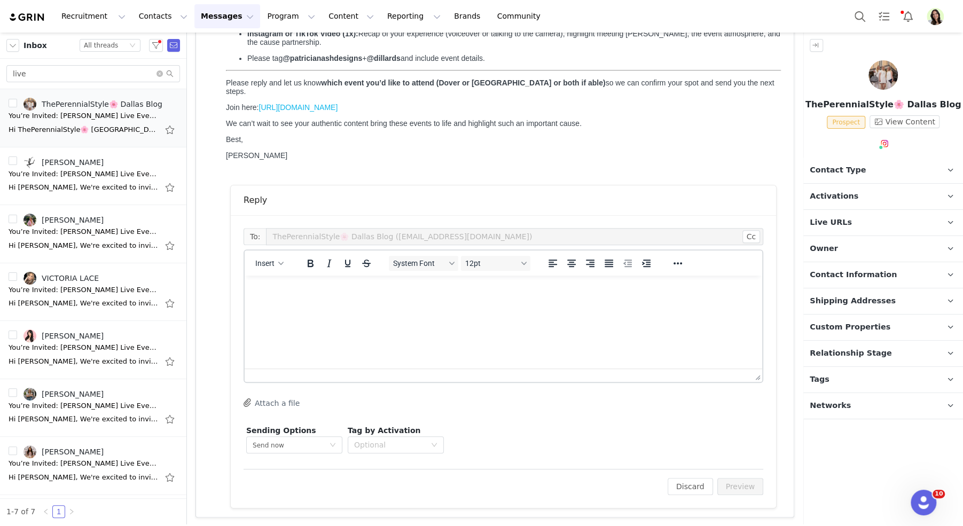
click at [536, 305] on html at bounding box center [504, 290] width 518 height 29
click at [728, 491] on button "Preview" at bounding box center [741, 486] width 46 height 17
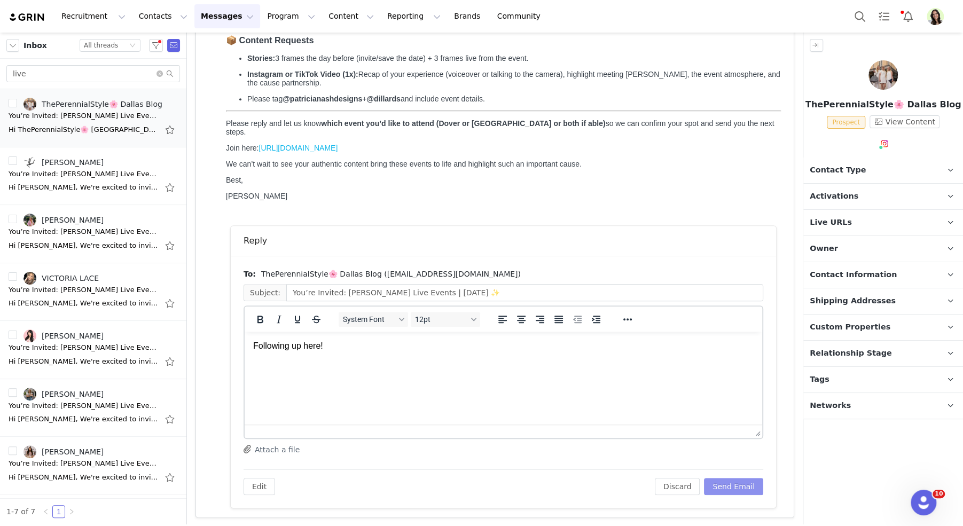
click at [728, 487] on button "Send Email" at bounding box center [733, 486] width 59 height 17
